Goal: Task Accomplishment & Management: Manage account settings

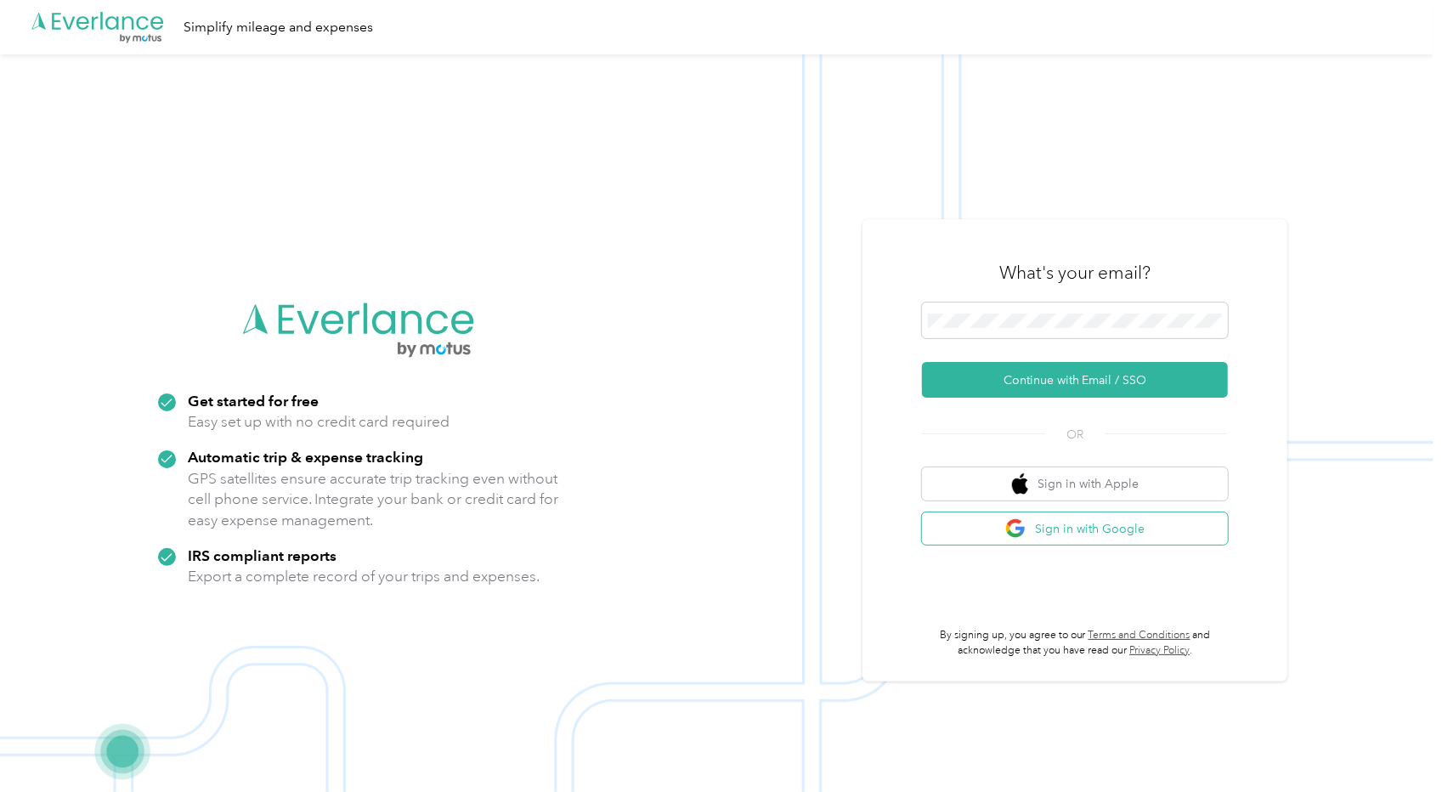
click at [1108, 531] on button "Sign in with Google" at bounding box center [1075, 529] width 306 height 33
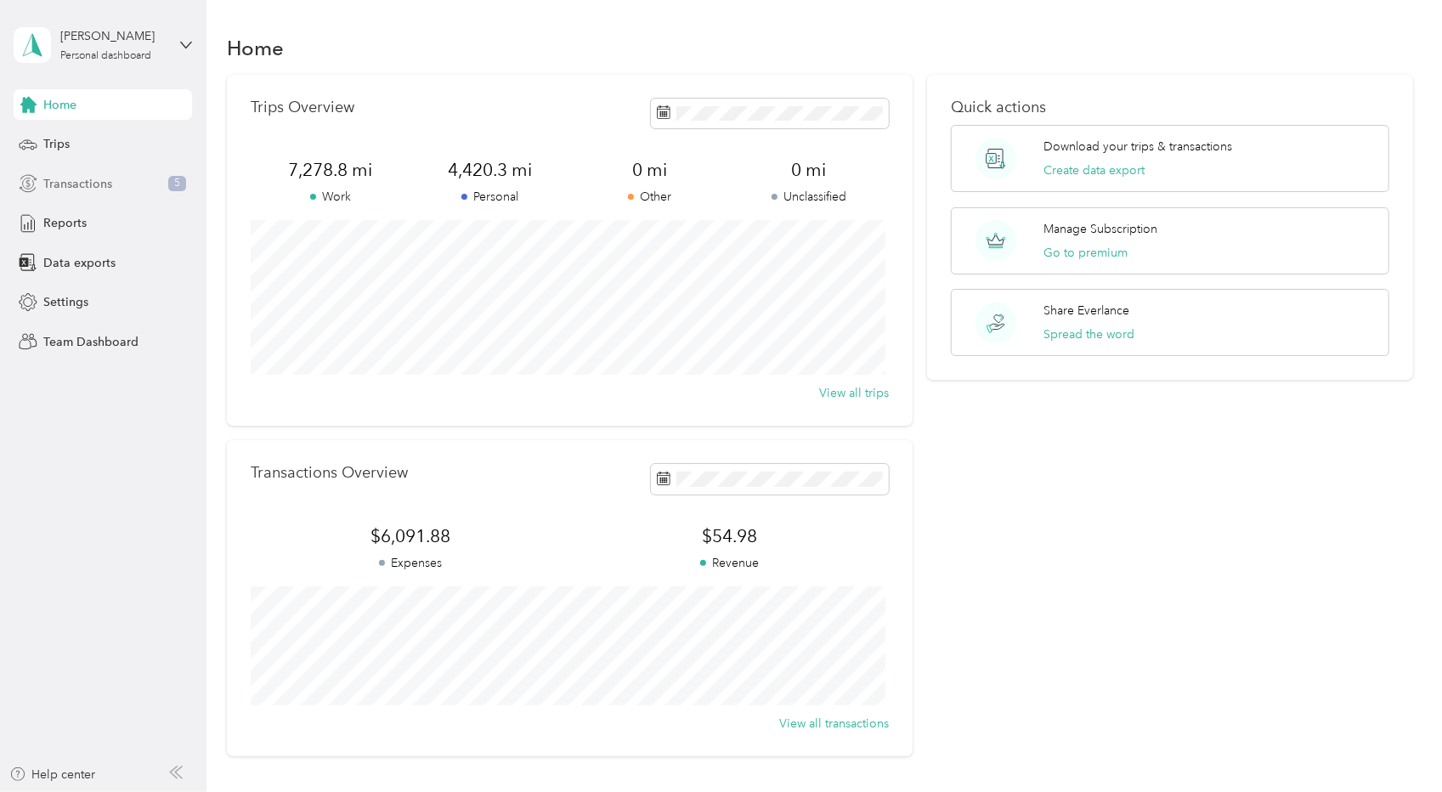
click at [150, 181] on div "Transactions 5" at bounding box center [103, 183] width 178 height 31
click at [86, 142] on div "Trips" at bounding box center [103, 144] width 178 height 31
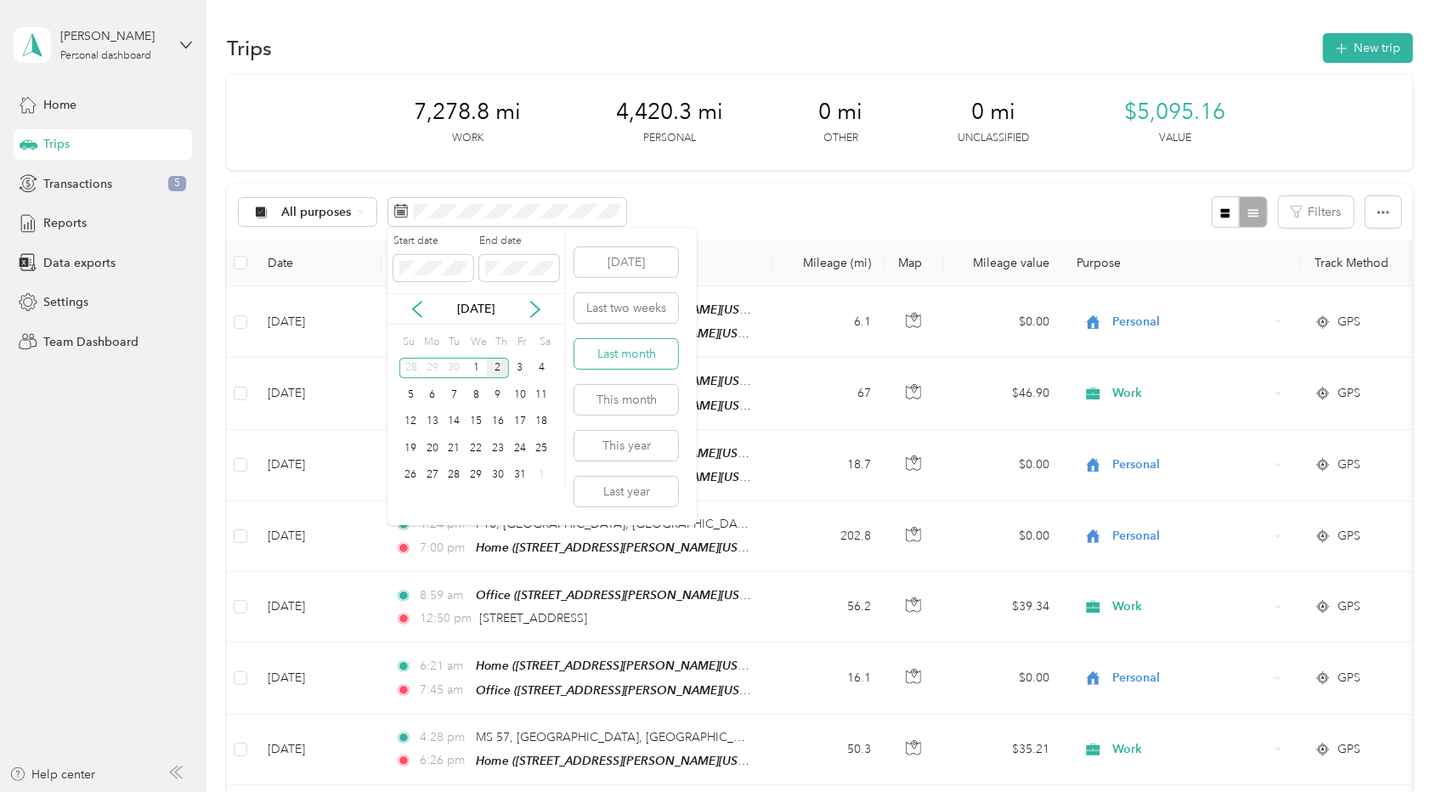
click at [653, 349] on button "Last month" at bounding box center [627, 354] width 104 height 30
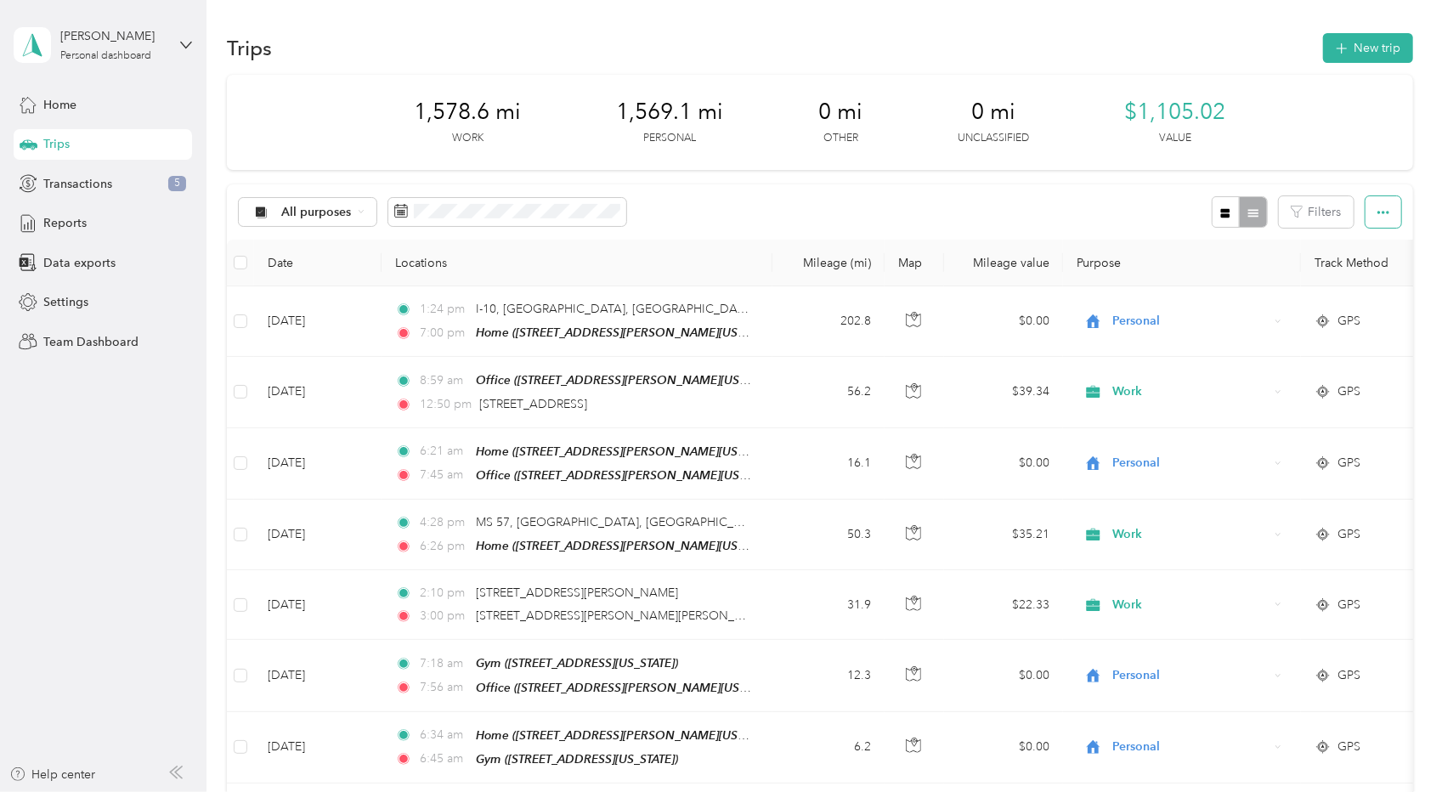
click at [1378, 212] on icon "button" at bounding box center [1384, 212] width 12 height 3
click at [1350, 276] on span "Export" at bounding box center [1355, 273] width 36 height 14
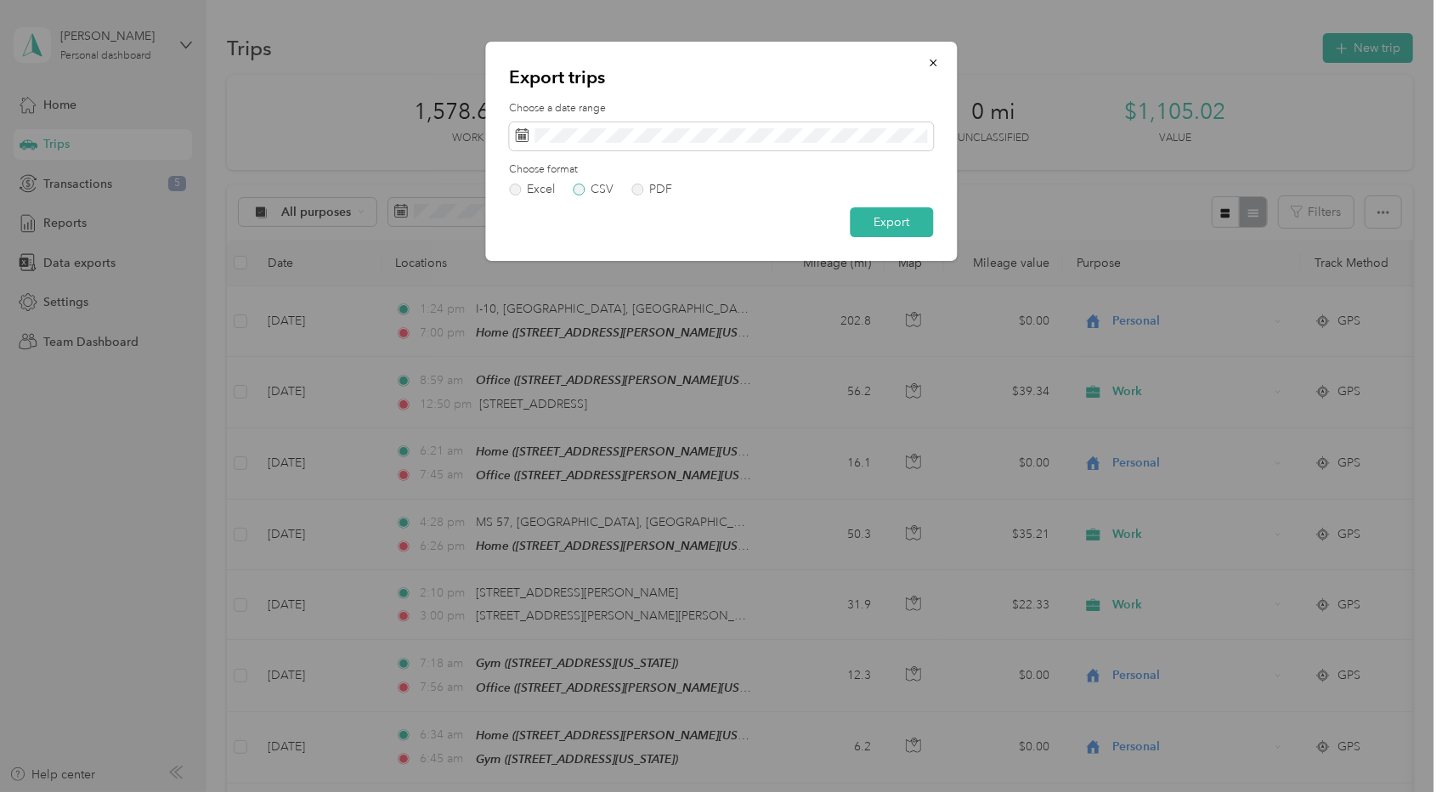
click at [578, 188] on label "CSV" at bounding box center [593, 190] width 41 height 12
click at [893, 219] on button "Export" at bounding box center [891, 222] width 83 height 30
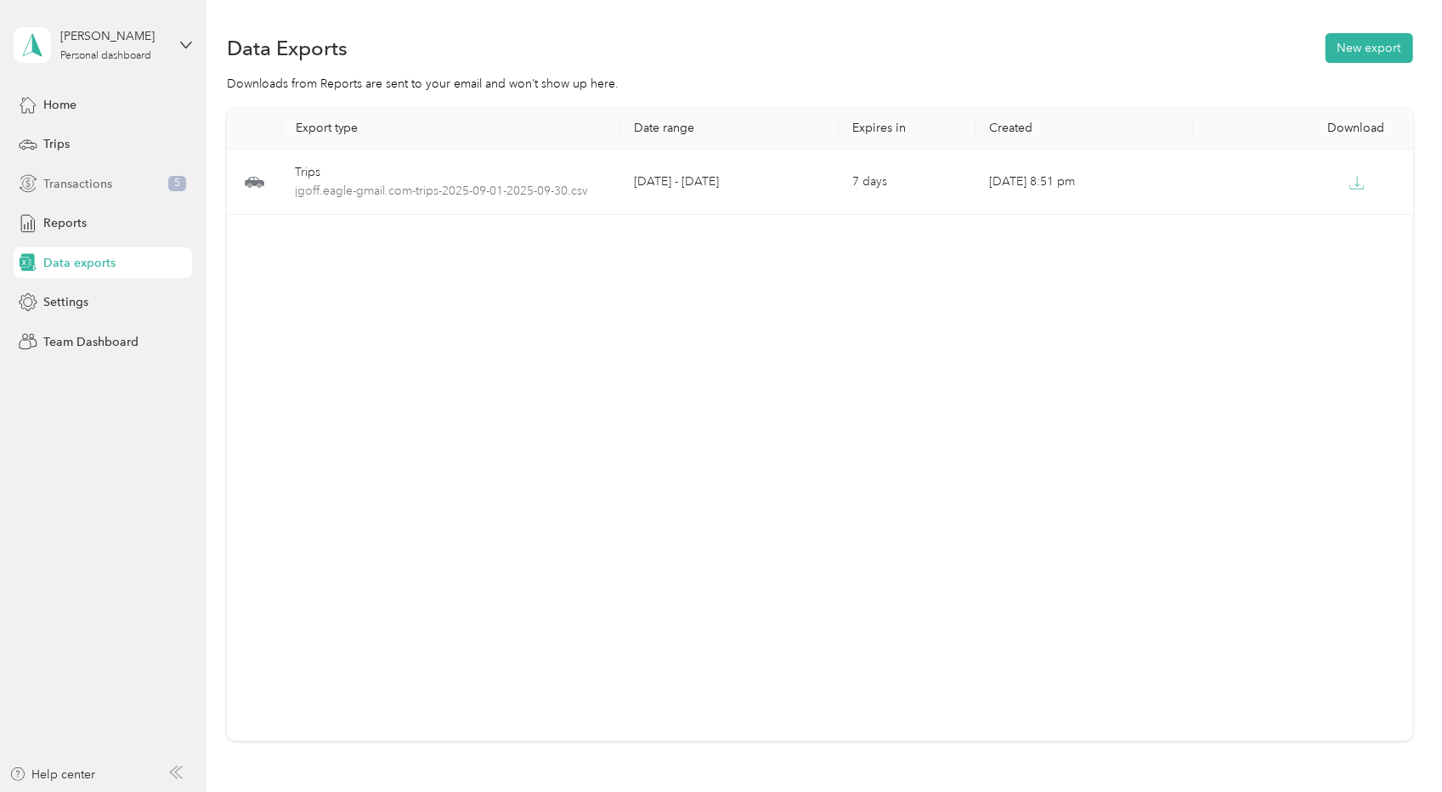
click at [99, 182] on span "Transactions" at bounding box center [77, 184] width 69 height 18
